Goal: Complete application form

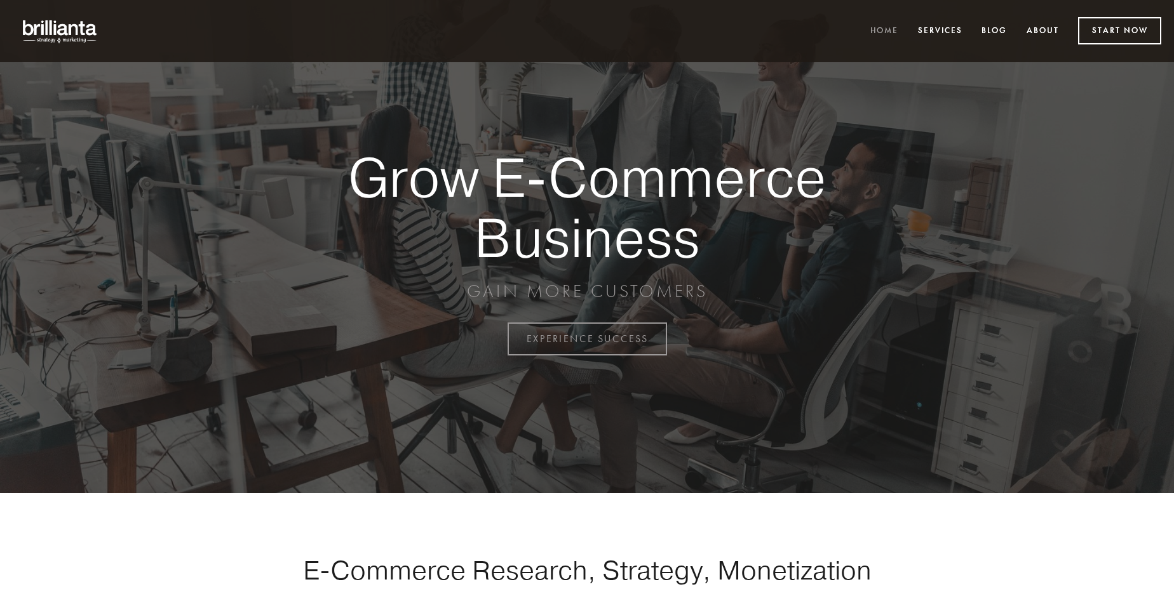
scroll to position [3330, 0]
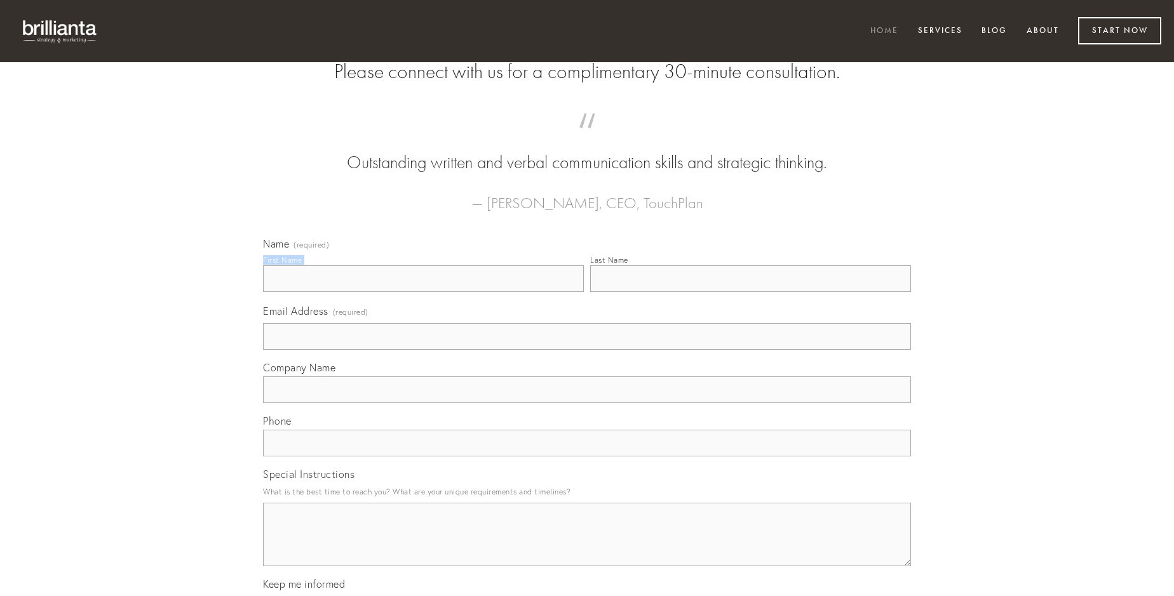
type input "[PERSON_NAME]"
click at [750, 292] on input "Last Name" at bounding box center [750, 278] width 321 height 27
type input "[PERSON_NAME]"
click at [587, 350] on input "Email Address (required)" at bounding box center [587, 336] width 648 height 27
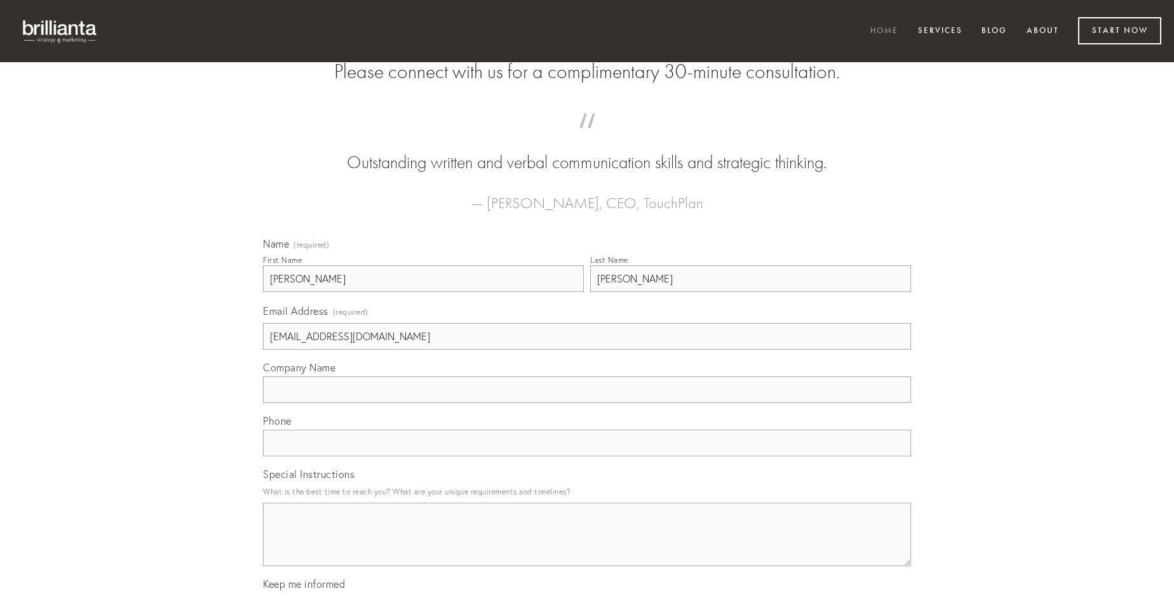
type input "[EMAIL_ADDRESS][DOMAIN_NAME]"
click at [587, 403] on input "Company Name" at bounding box center [587, 390] width 648 height 27
type input "accusantium"
click at [587, 457] on input "text" at bounding box center [587, 443] width 648 height 27
click at [587, 546] on textarea "Special Instructions" at bounding box center [587, 535] width 648 height 64
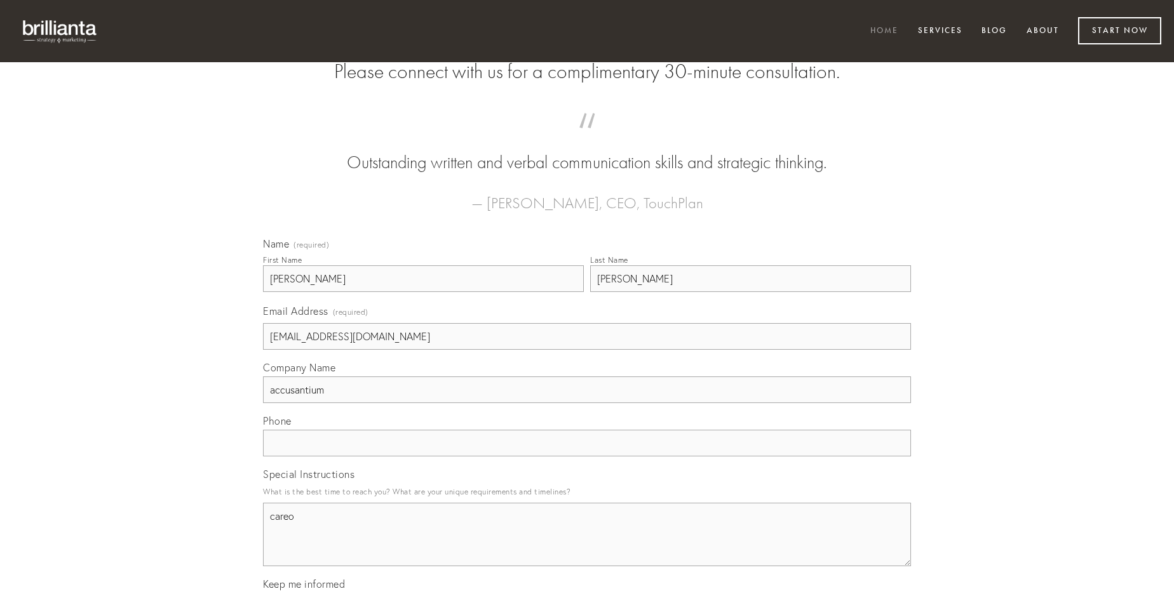
type textarea "careo"
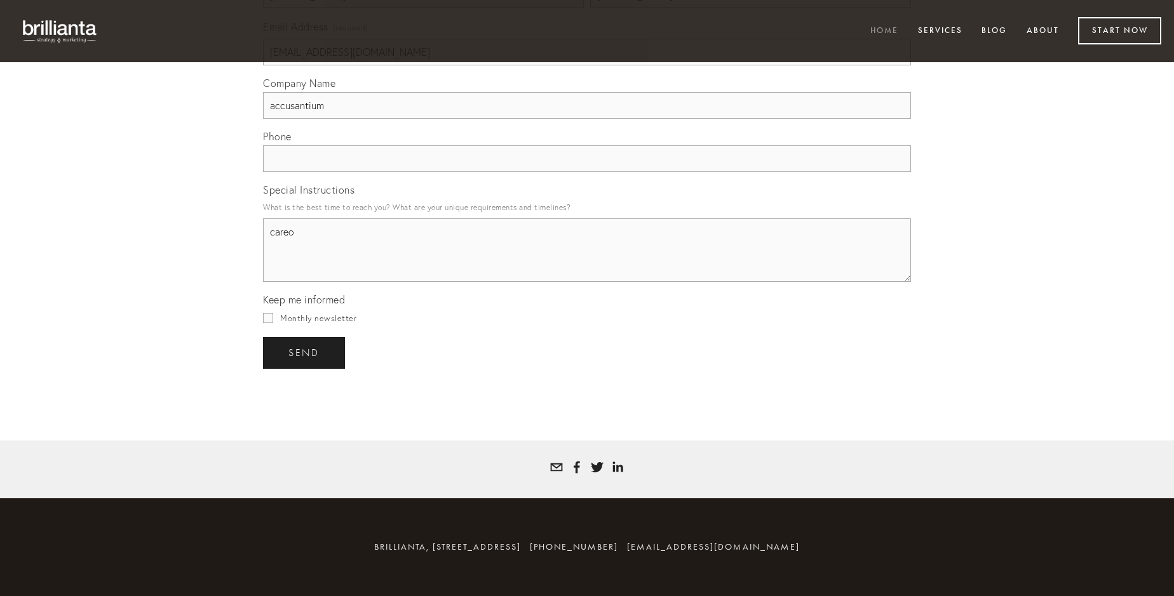
click at [305, 353] on span "send" at bounding box center [303, 352] width 31 height 11
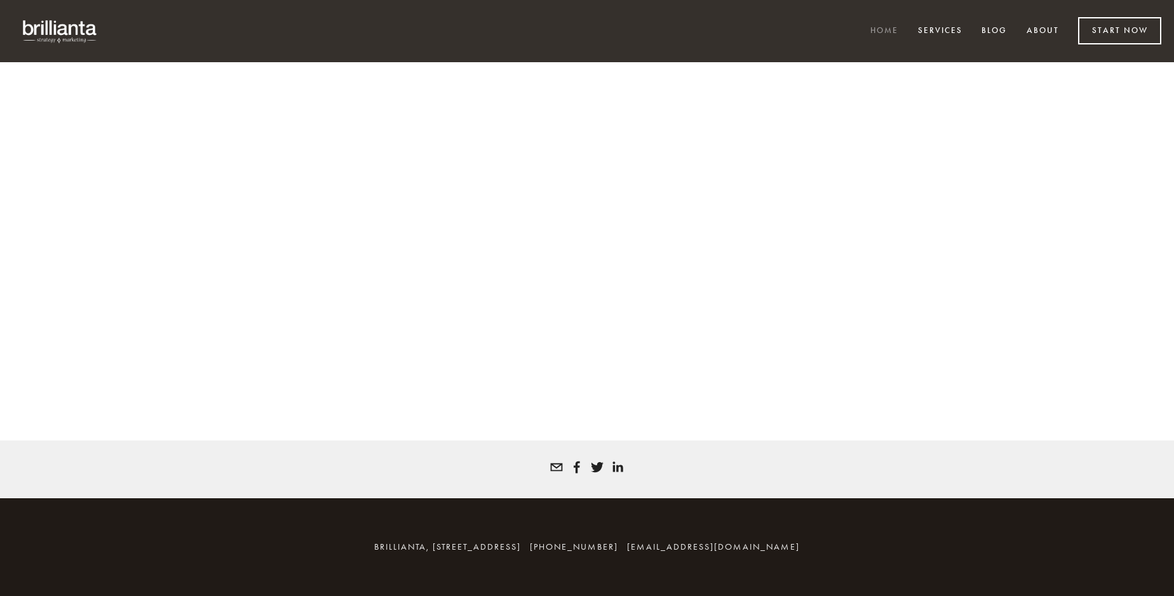
scroll to position [3312, 0]
